Goal: Book appointment/travel/reservation

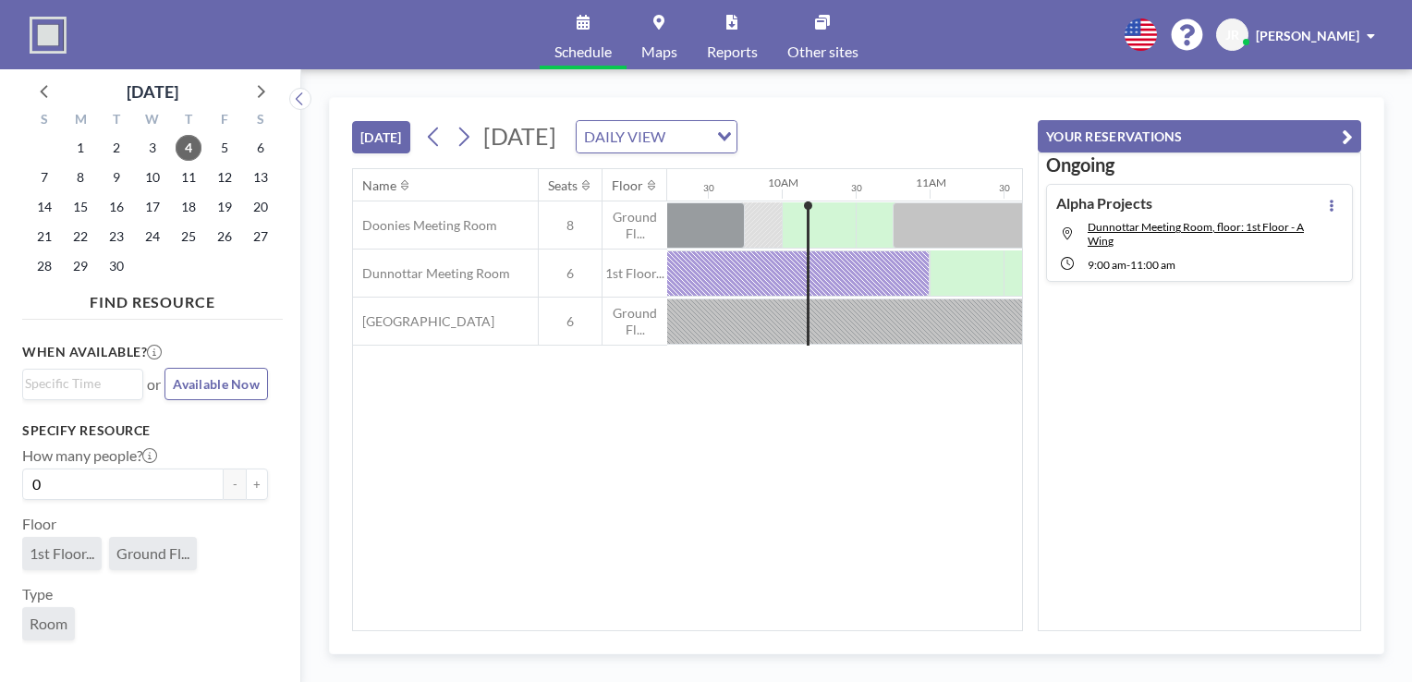
scroll to position [0, 1405]
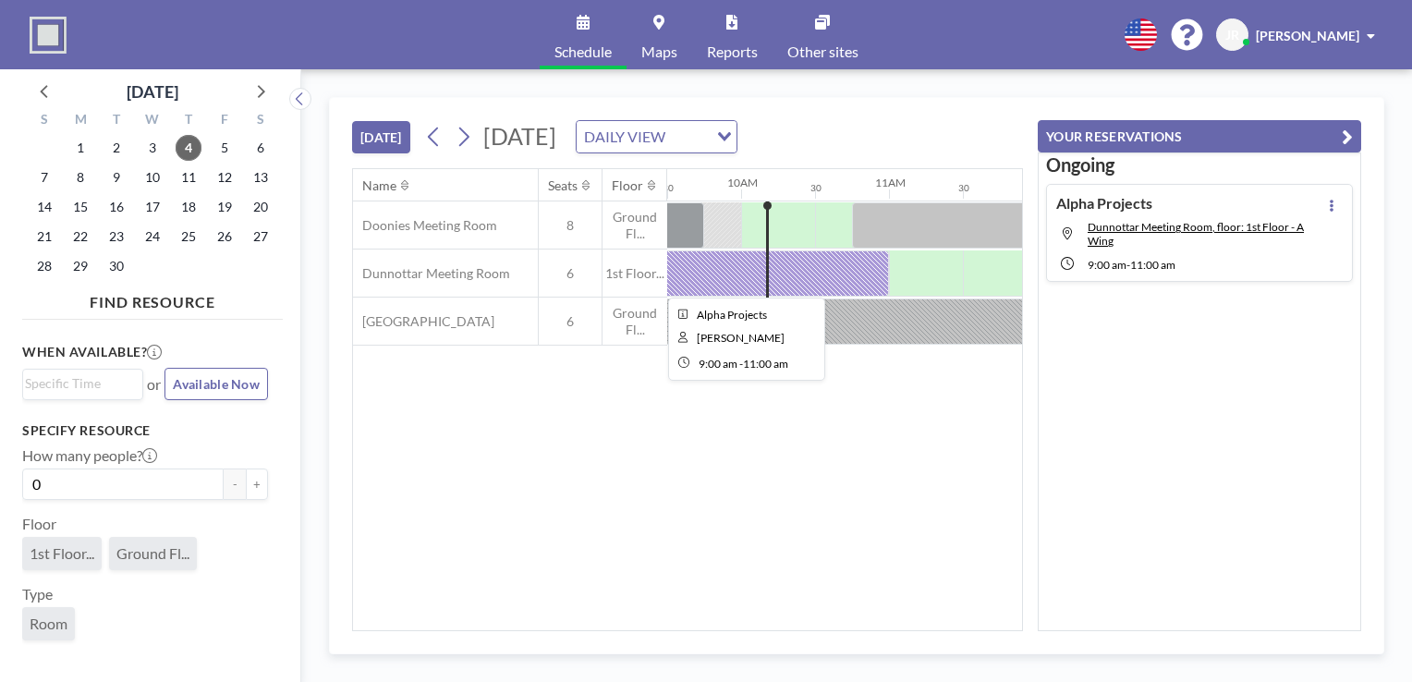
click at [867, 275] on div at bounding box center [741, 274] width 296 height 46
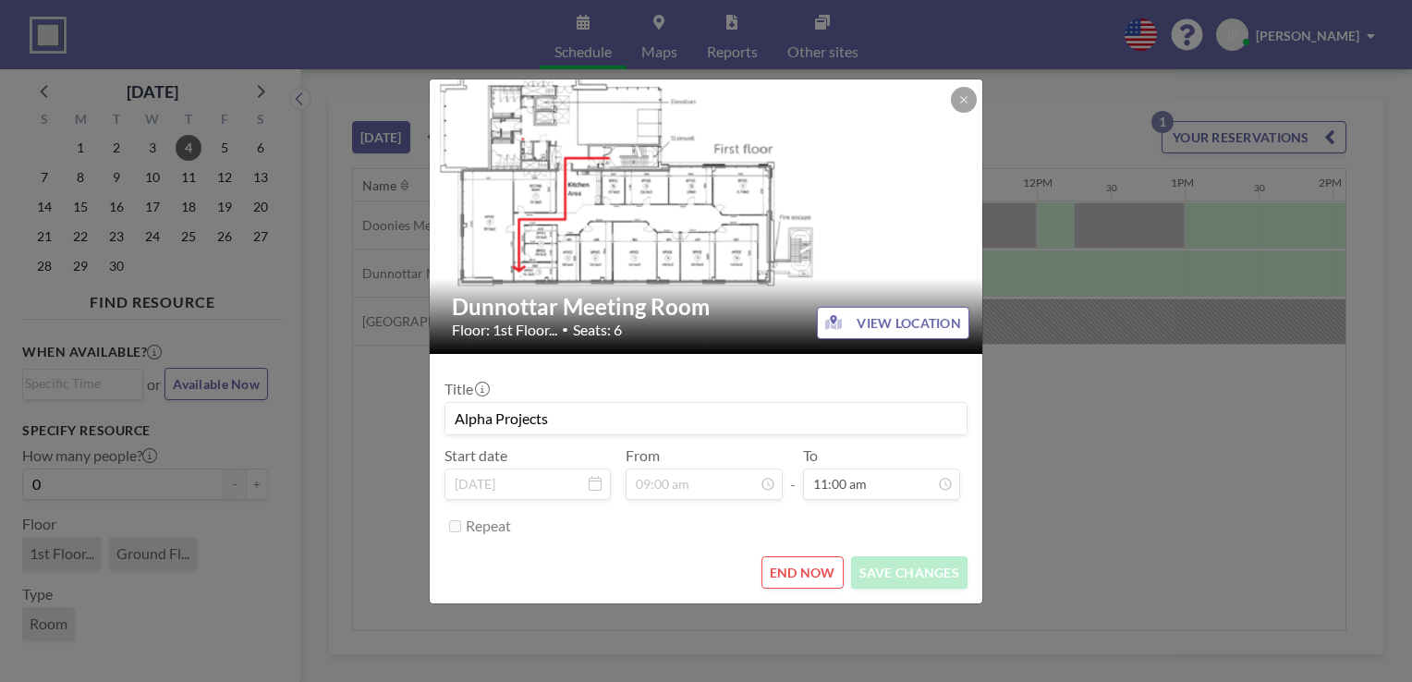
click at [867, 275] on div at bounding box center [707, 216] width 555 height 275
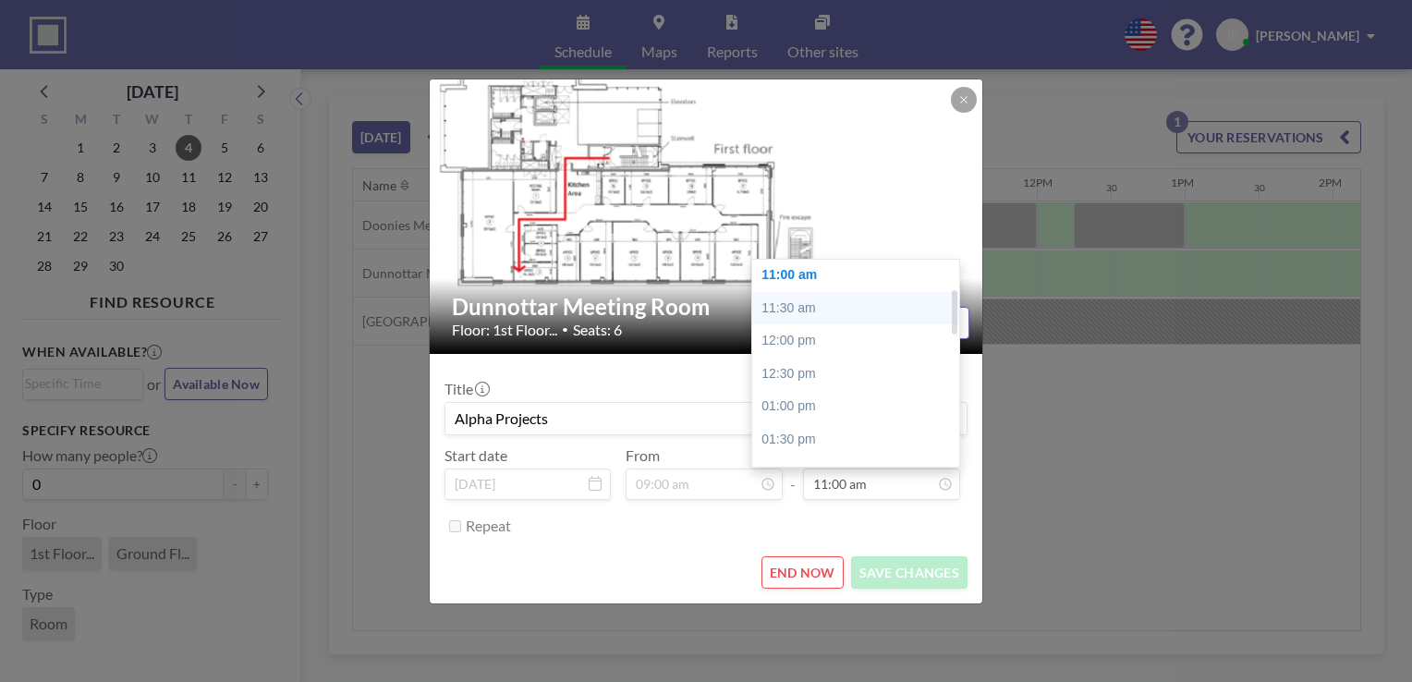
scroll to position [130, 0]
click at [797, 307] on div "10:30 am" at bounding box center [860, 309] width 216 height 33
type input "10:30 am"
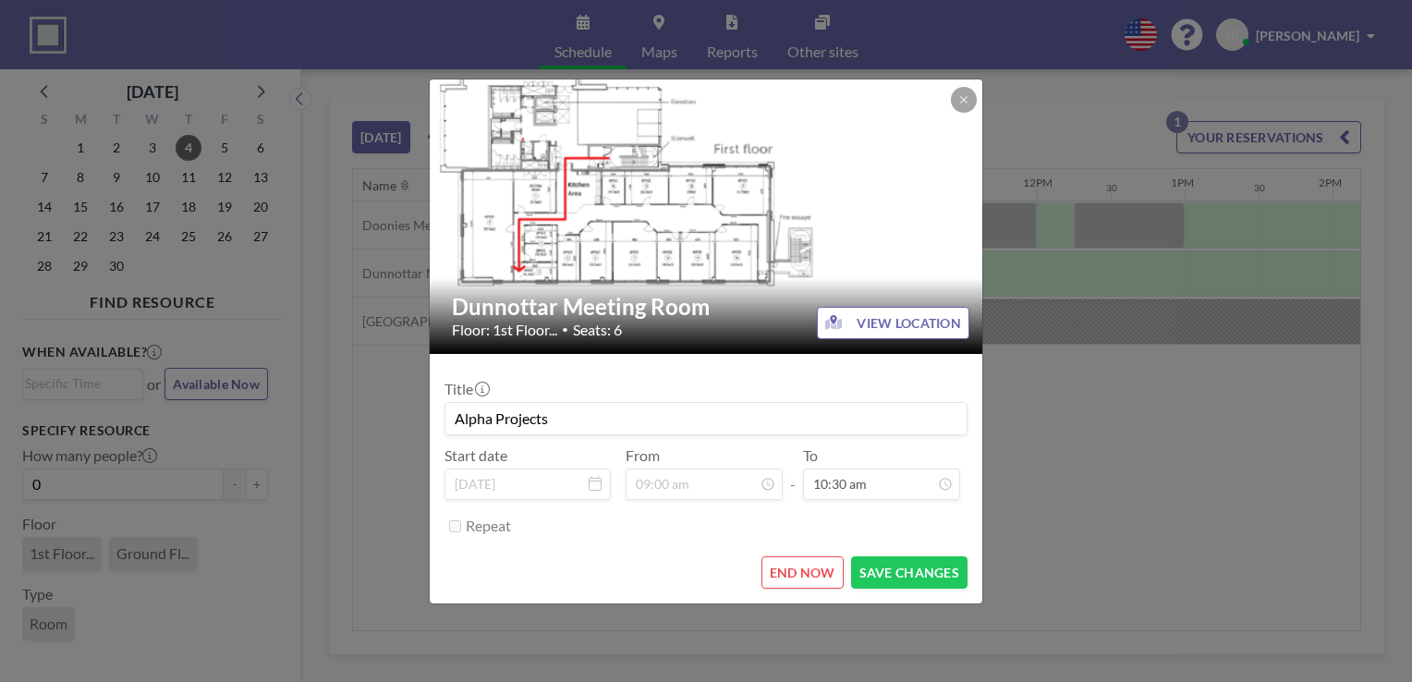
scroll to position [165, 0]
click at [932, 568] on button "SAVE CHANGES" at bounding box center [909, 572] width 116 height 32
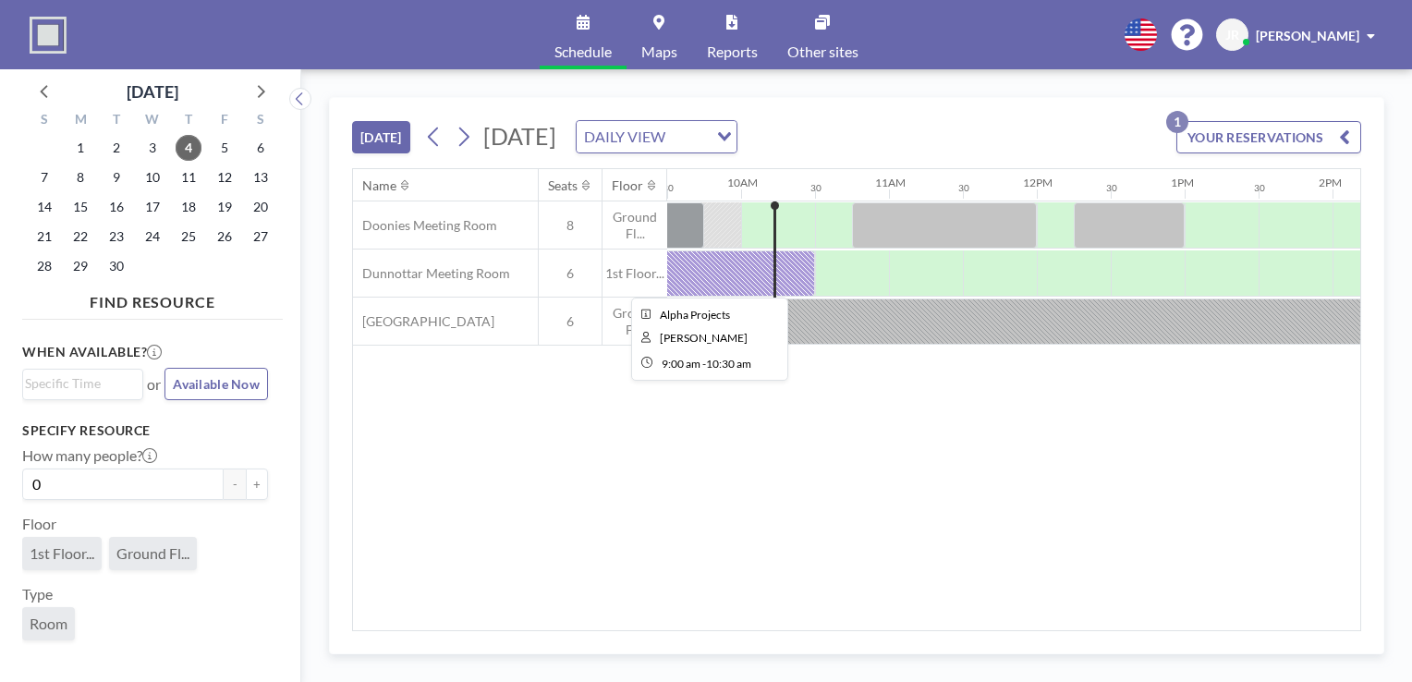
click at [744, 260] on div at bounding box center [704, 274] width 222 height 46
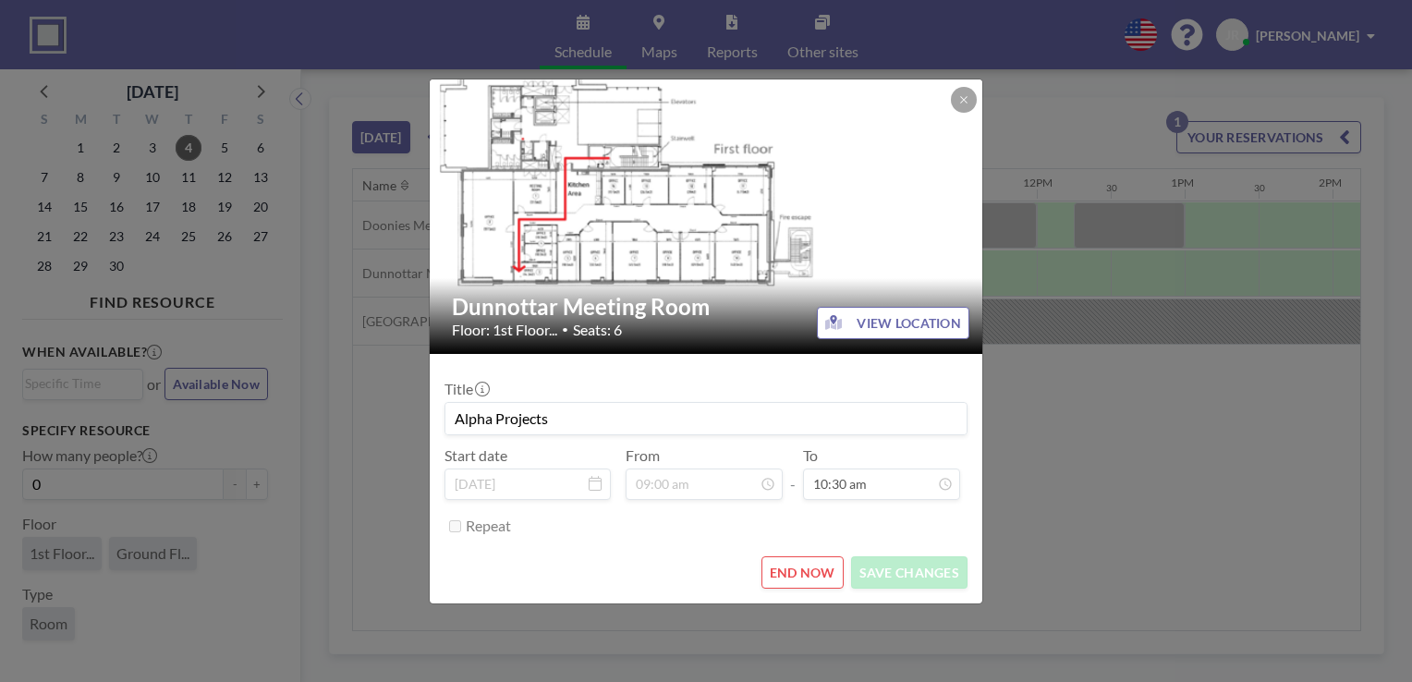
click at [744, 260] on img at bounding box center [707, 216] width 555 height 312
click at [793, 562] on button "END NOW" at bounding box center [803, 572] width 82 height 32
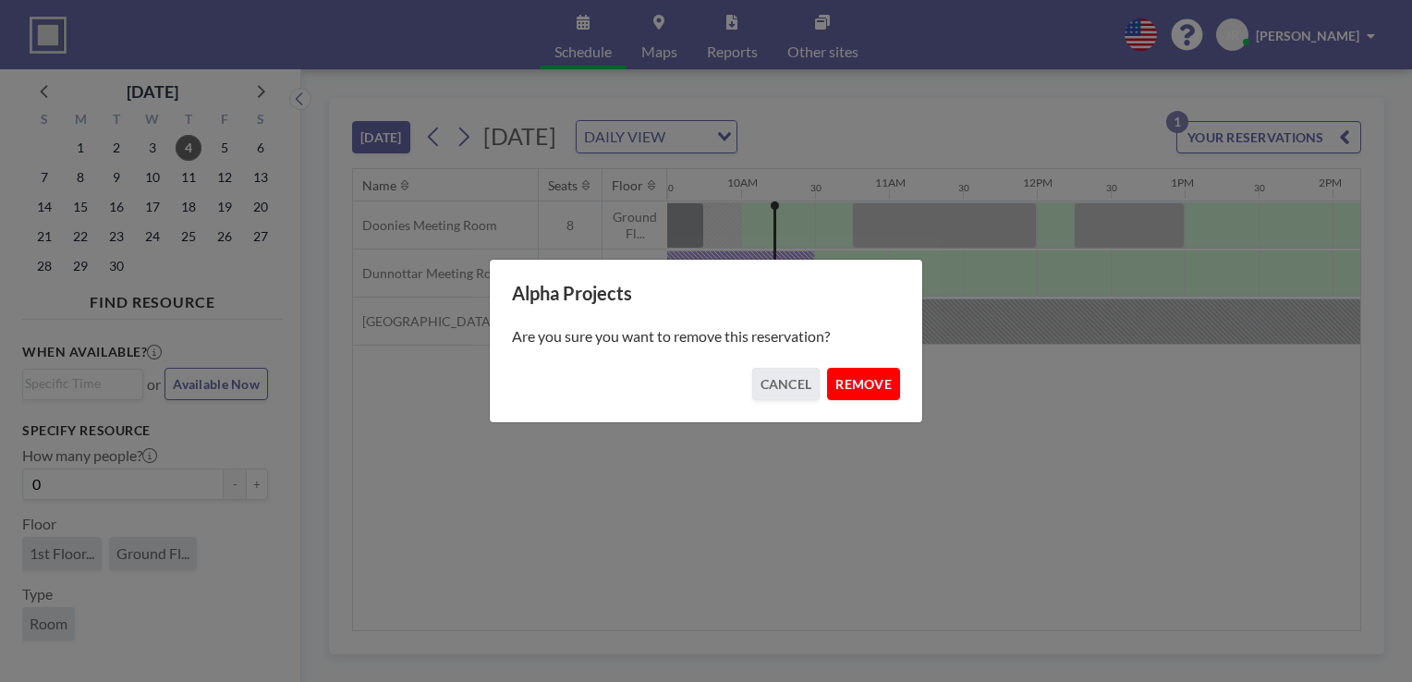
click at [862, 379] on button "REMOVE" at bounding box center [863, 384] width 73 height 32
